Goal: Check status: Check status

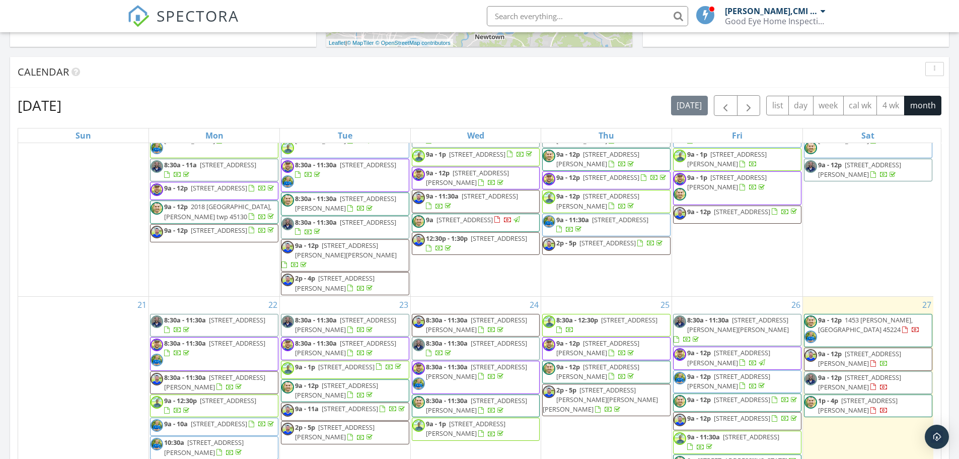
scroll to position [537, 0]
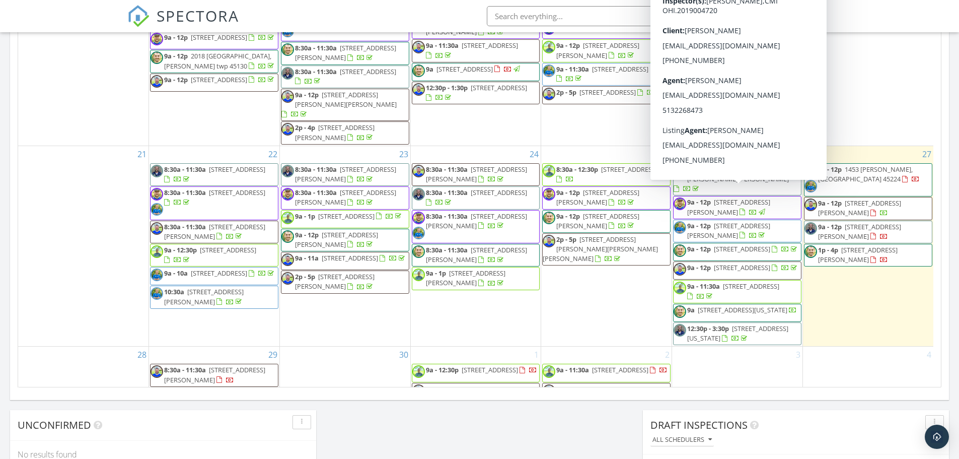
click at [889, 288] on div "27 9a - 12p 1453 Larrywood Ln, Cincinnati 45224 9a - 12p 5857 Fawn Run Dr, Maso…" at bounding box center [868, 246] width 130 height 200
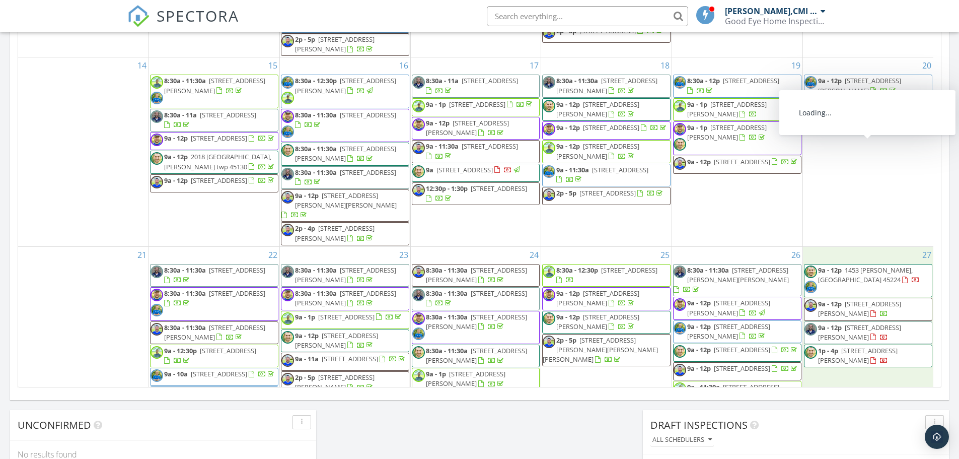
scroll to position [440, 0]
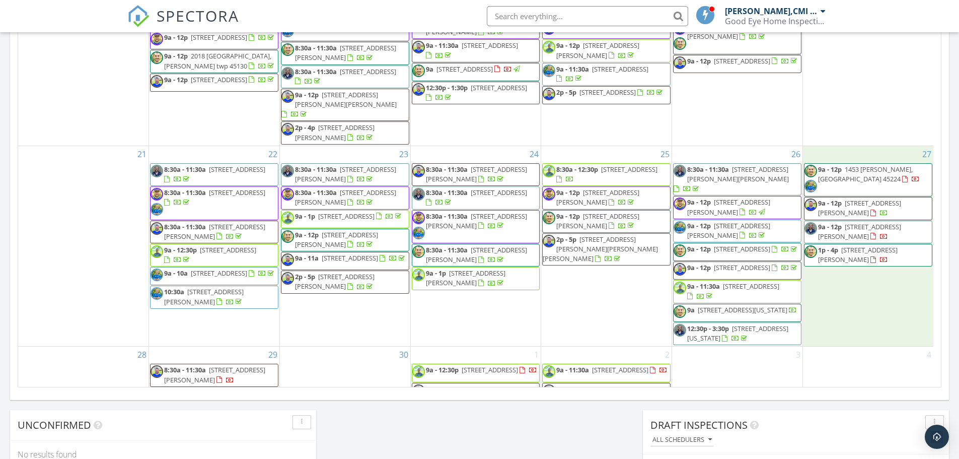
click at [445, 64] on span "[STREET_ADDRESS]" at bounding box center [465, 68] width 56 height 9
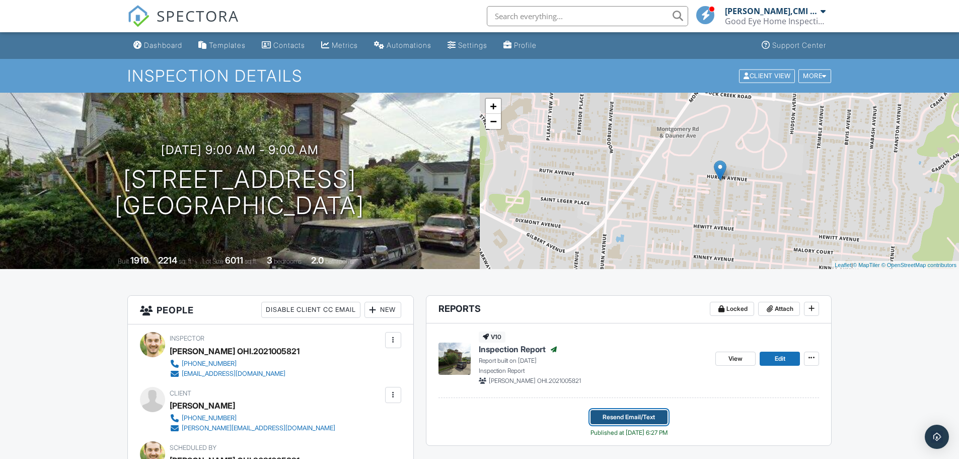
click at [637, 413] on span "Resend Email/Text" at bounding box center [629, 417] width 52 height 10
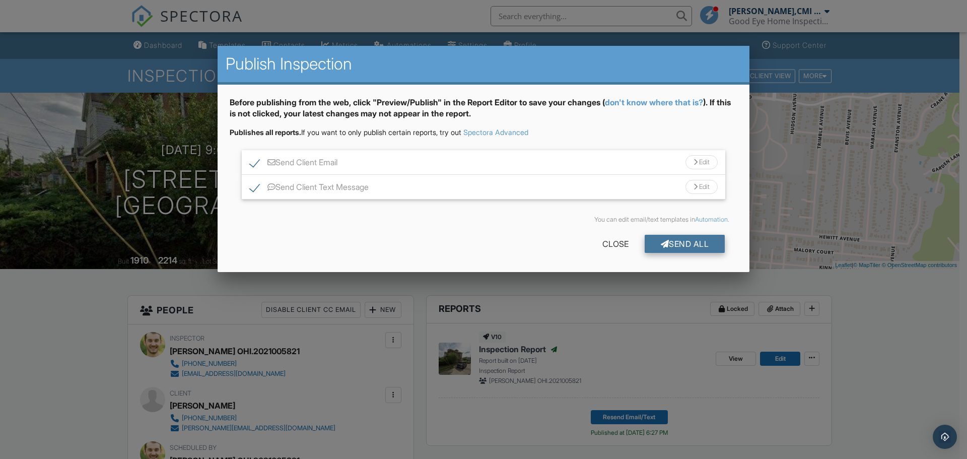
click at [665, 241] on div at bounding box center [665, 244] width 9 height 8
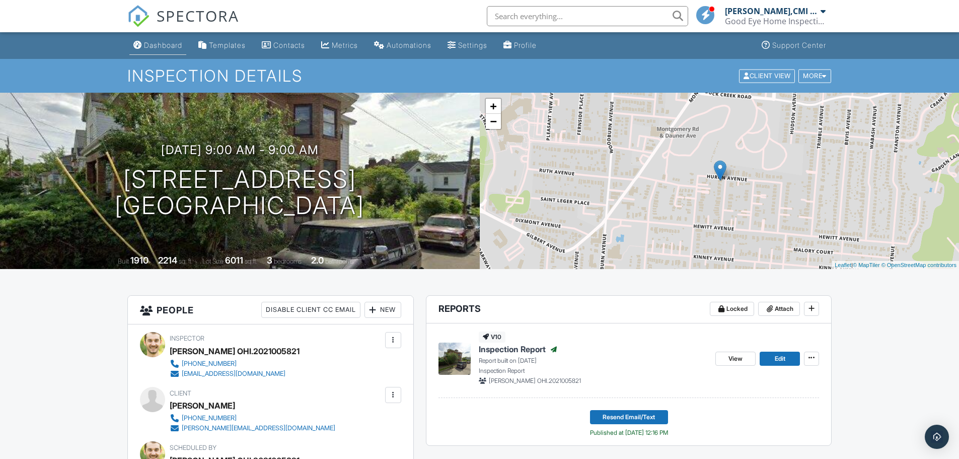
click at [158, 45] on div "Dashboard" at bounding box center [163, 45] width 38 height 9
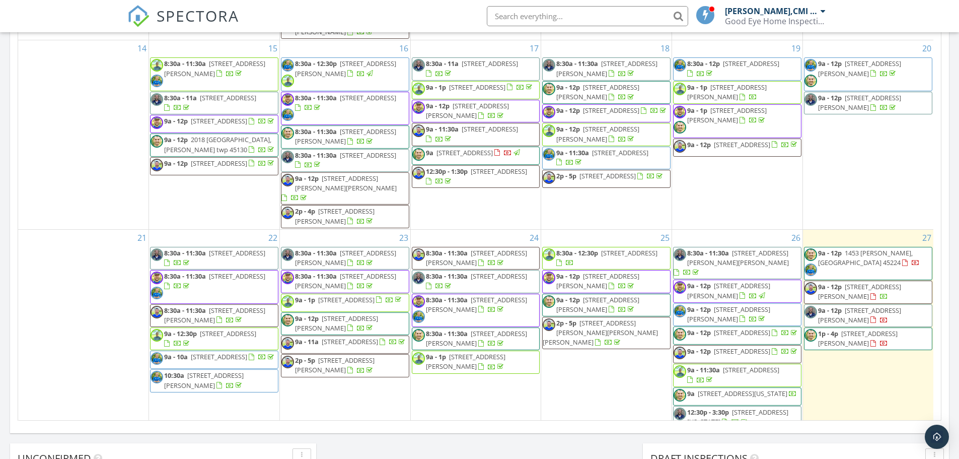
scroll to position [87, 0]
